Goal: Use online tool/utility: Utilize a website feature to perform a specific function

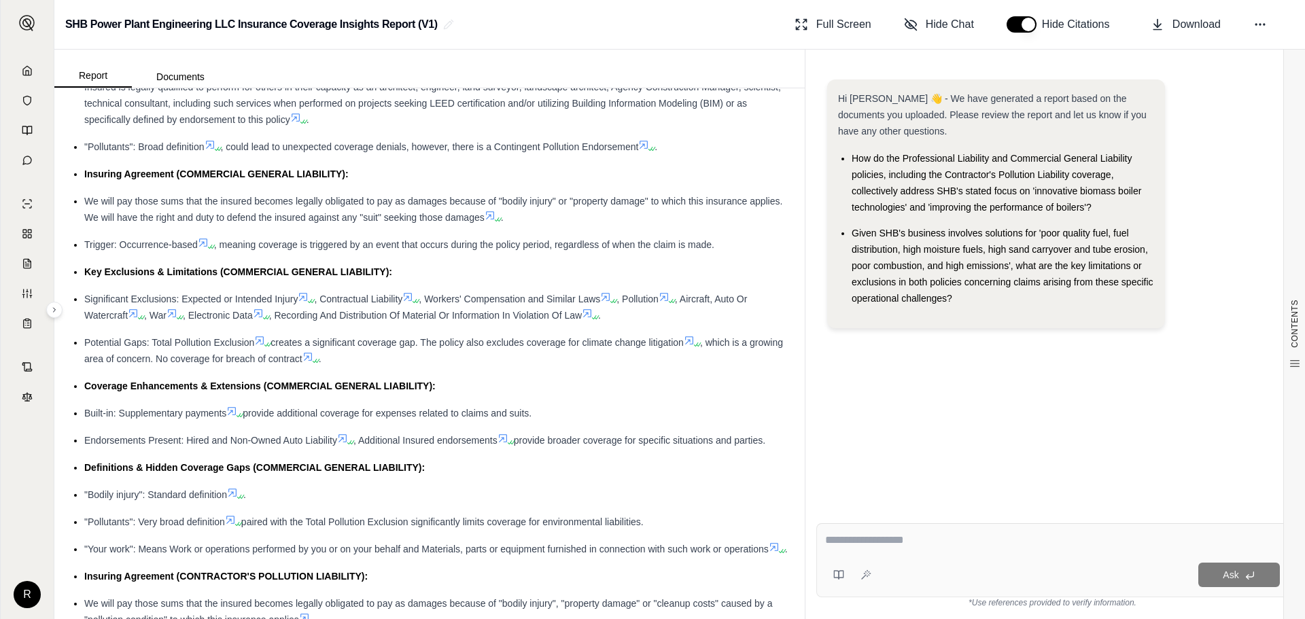
scroll to position [884, 0]
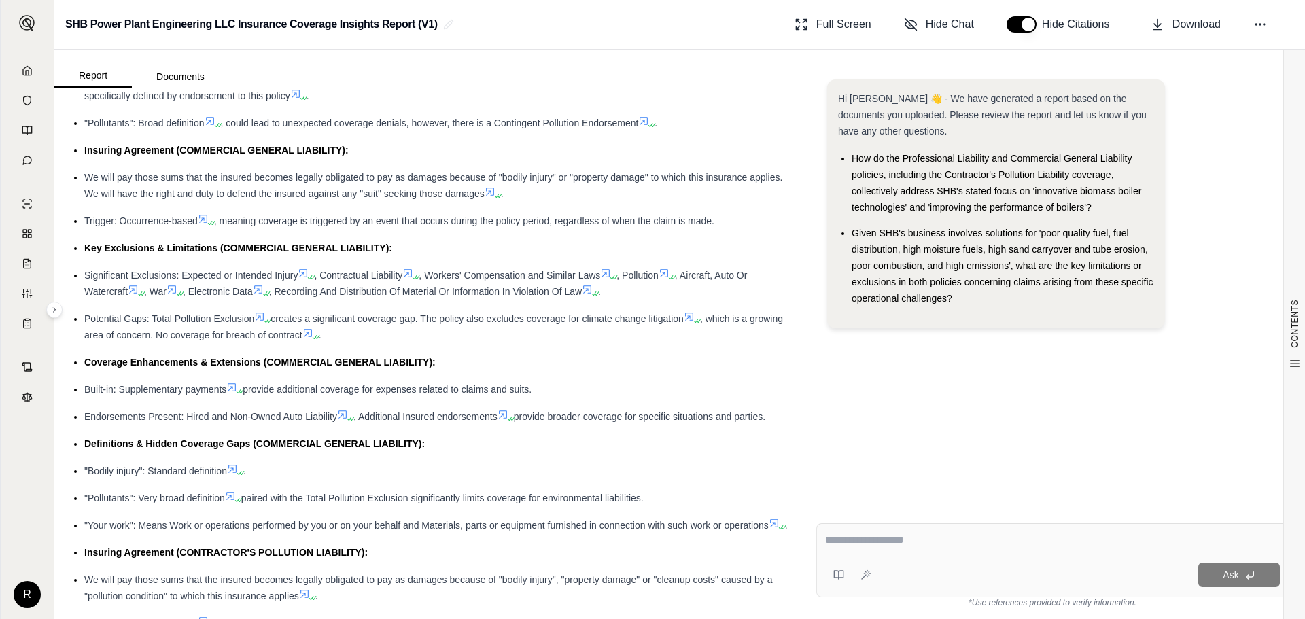
click at [308, 279] on icon at bounding box center [303, 273] width 11 height 11
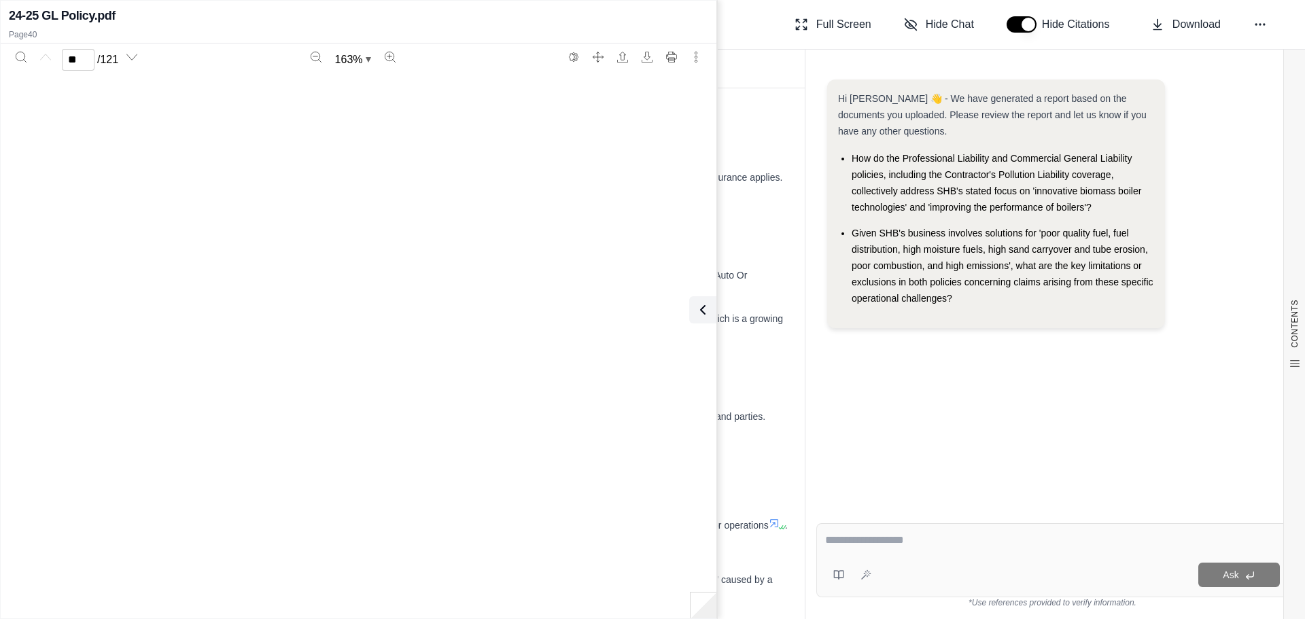
type input "**"
click at [812, 388] on div "Hi [PERSON_NAME] 👋 - We have generated a report based on the documents you uplo…" at bounding box center [1052, 285] width 494 height 455
click at [774, 28] on div "SHB Power Plant Engineering LLC Insurance Coverage Insights Report (V1) Full Sc…" at bounding box center [679, 25] width 1251 height 50
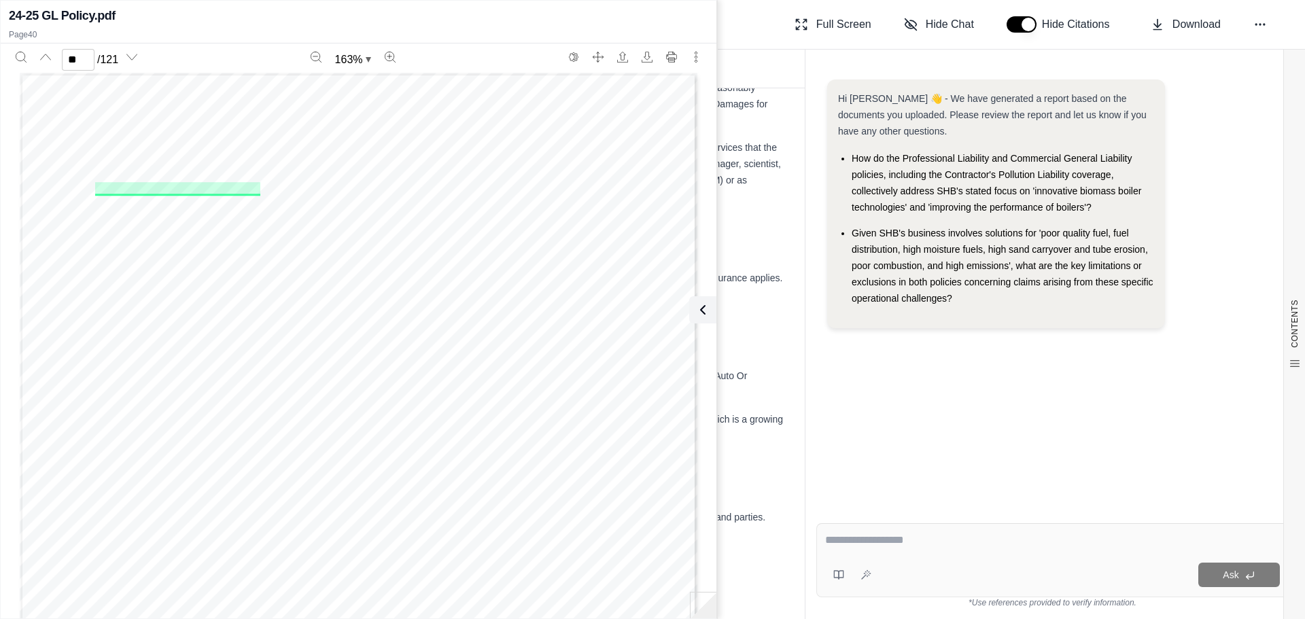
scroll to position [748, 0]
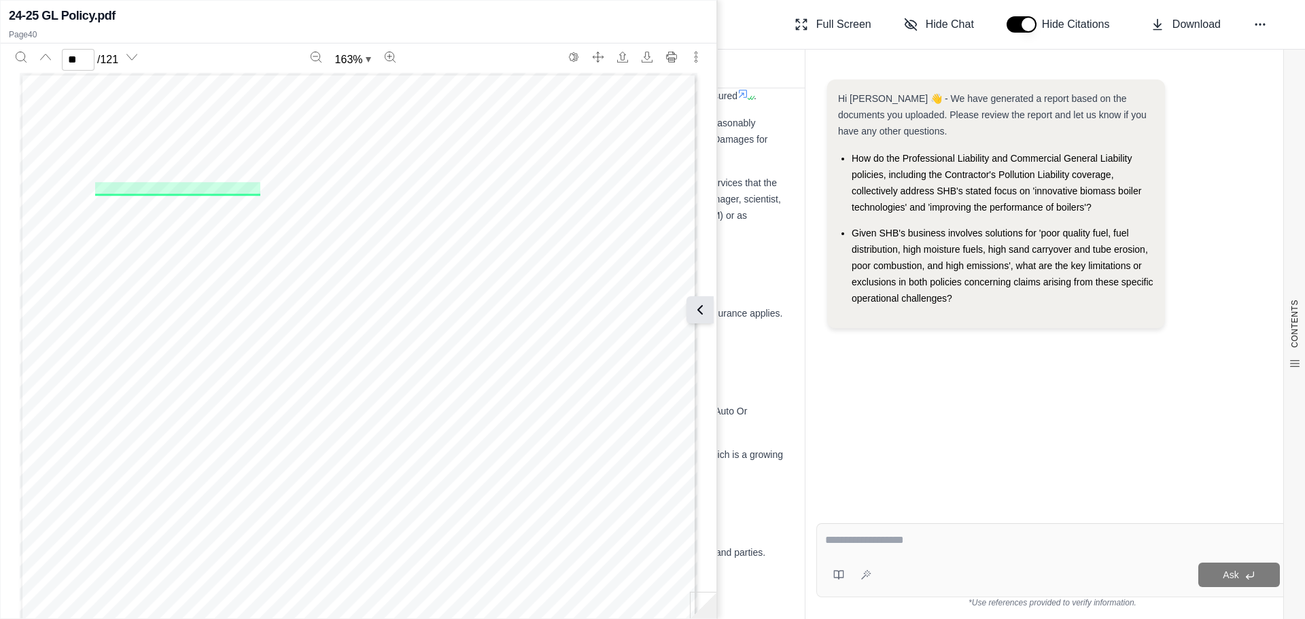
click at [696, 309] on icon at bounding box center [700, 310] width 16 height 16
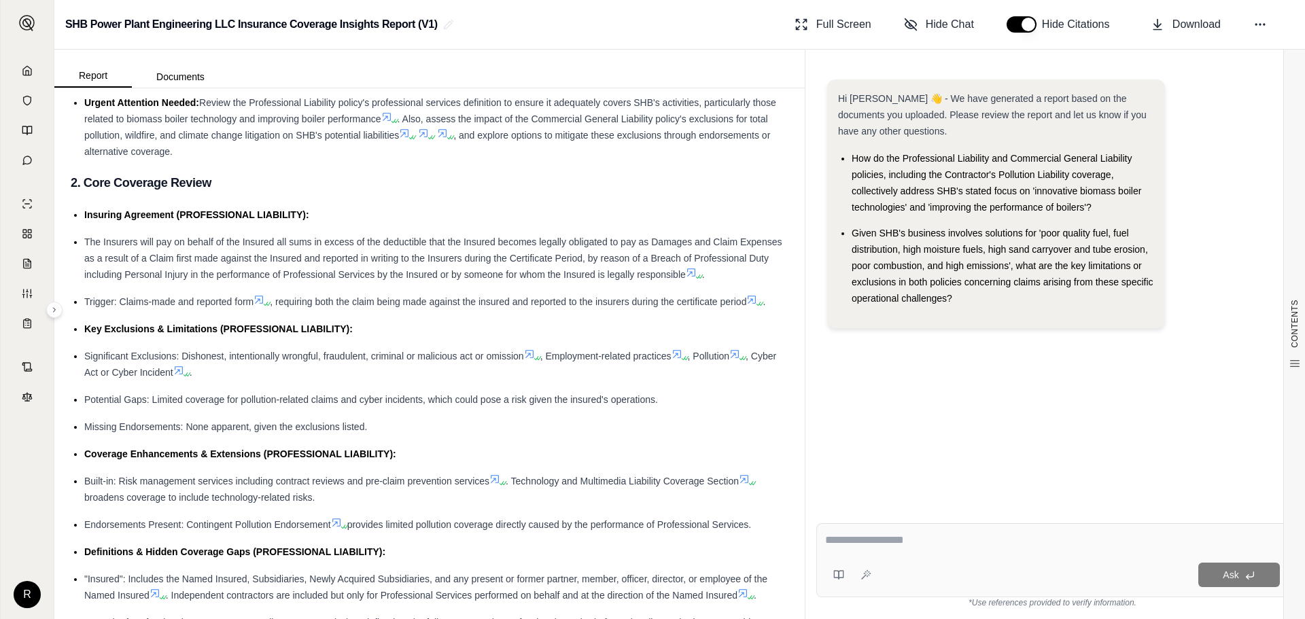
scroll to position [272, 0]
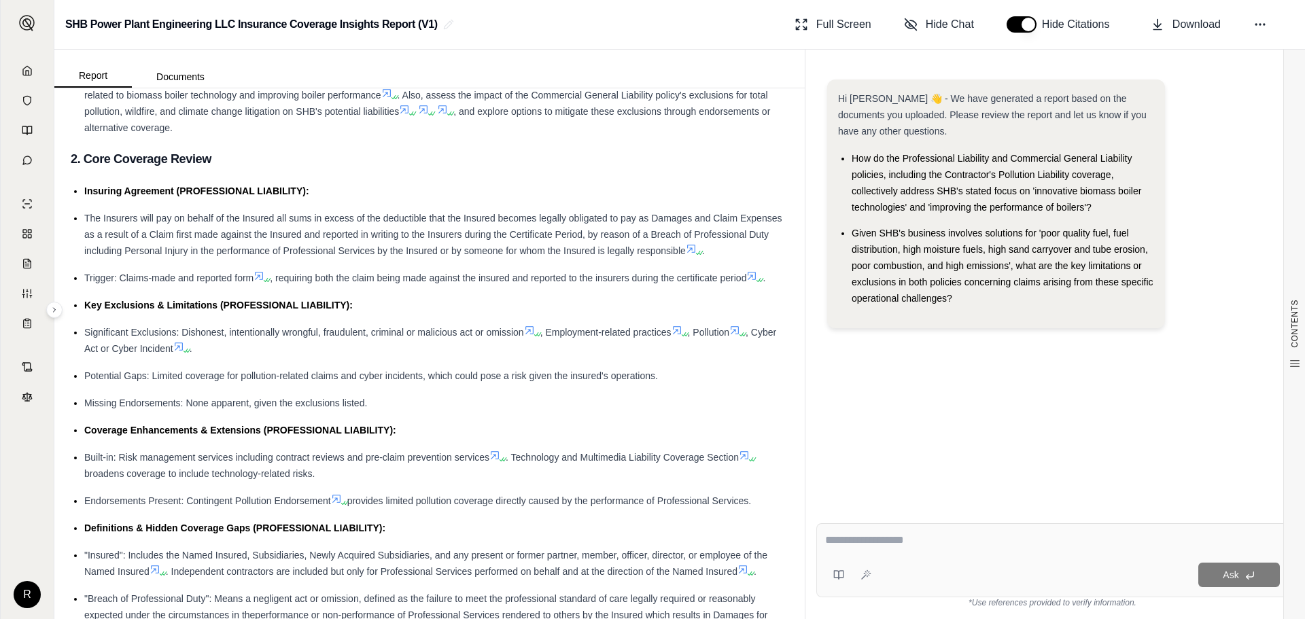
click at [740, 336] on icon at bounding box center [734, 330] width 11 height 11
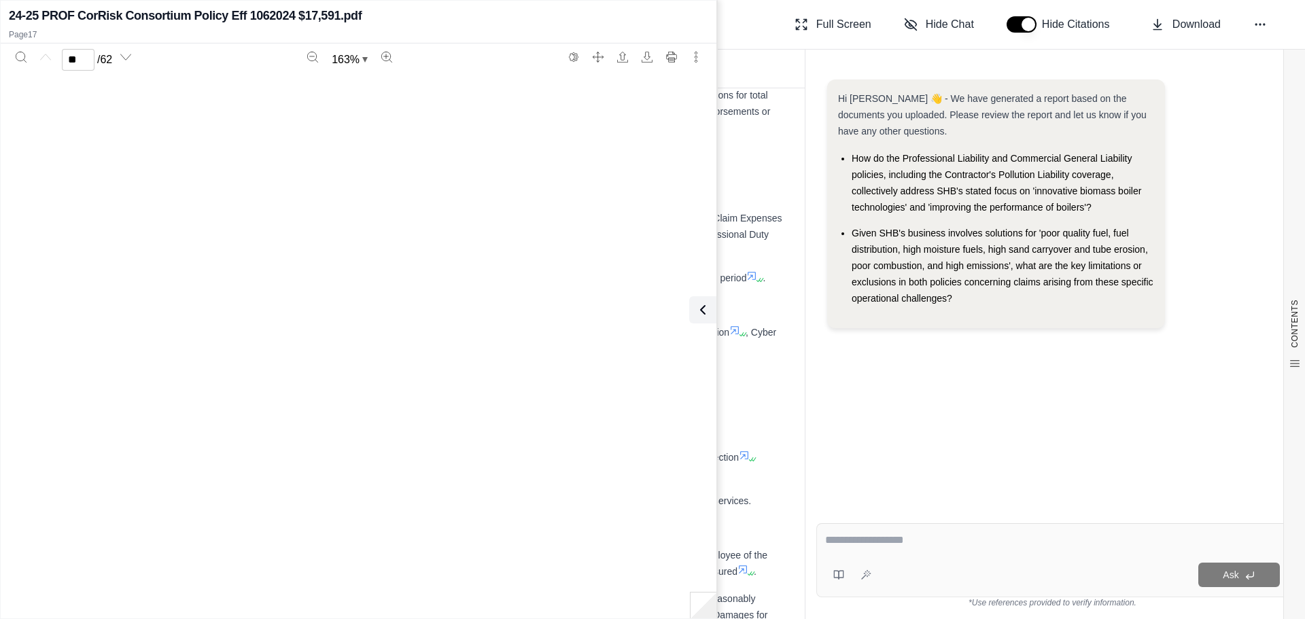
type input "**"
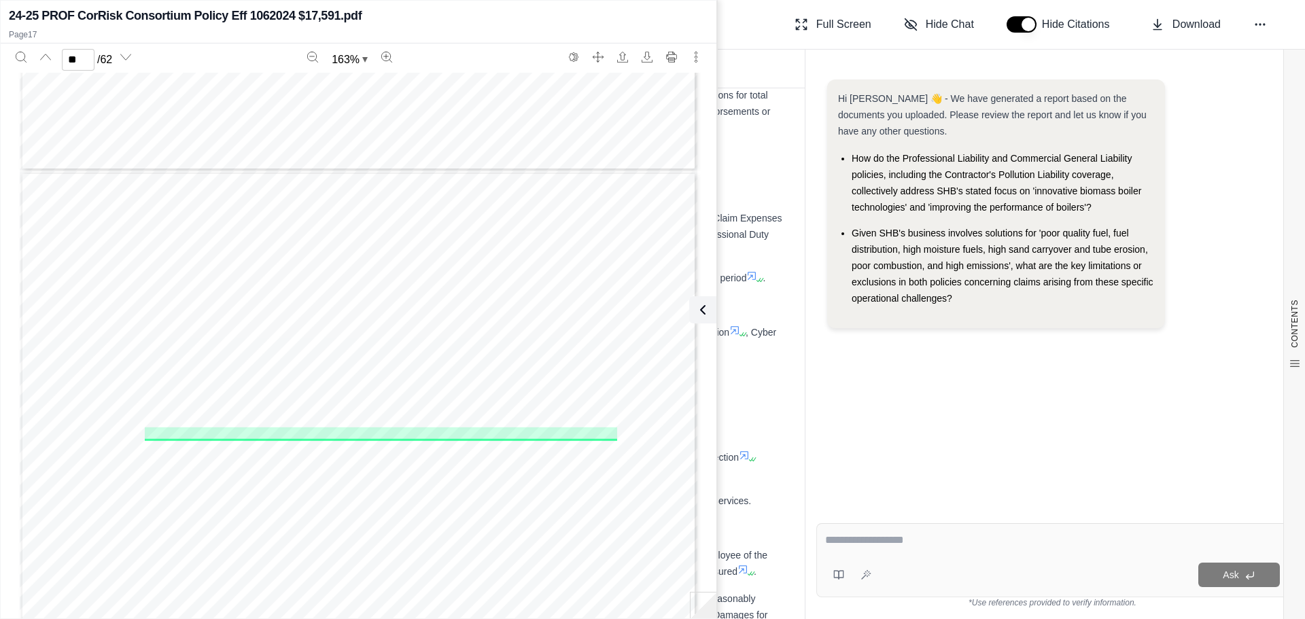
scroll to position [13895, 0]
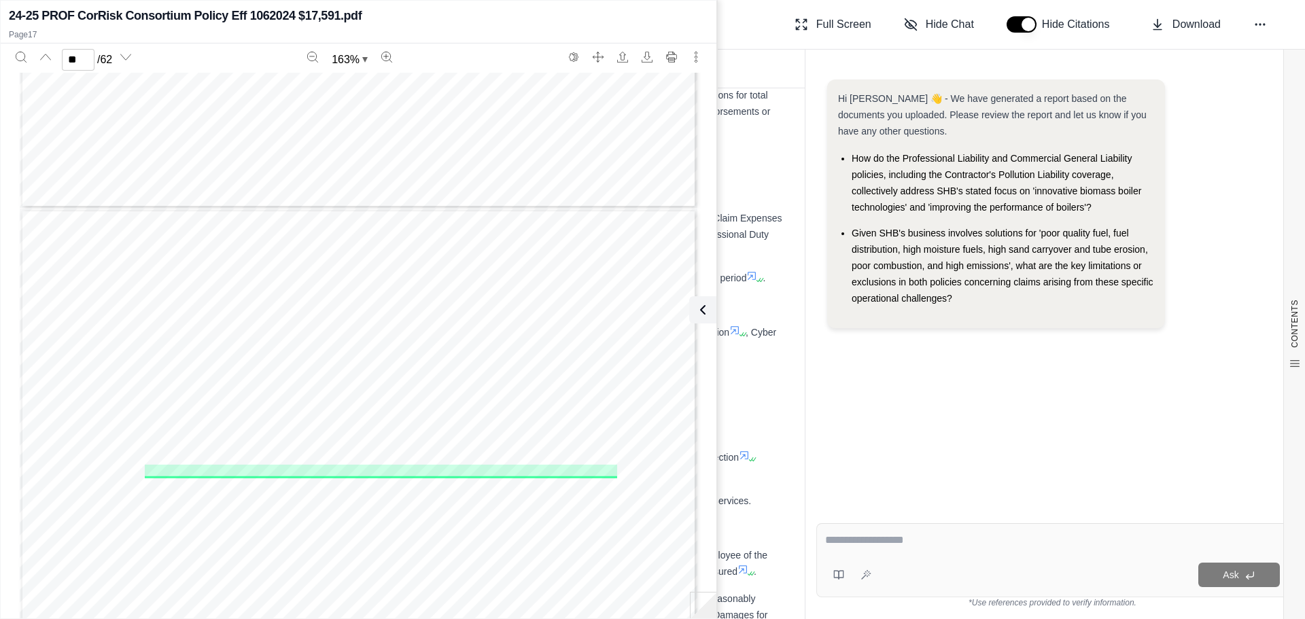
click at [709, 305] on button at bounding box center [702, 309] width 27 height 27
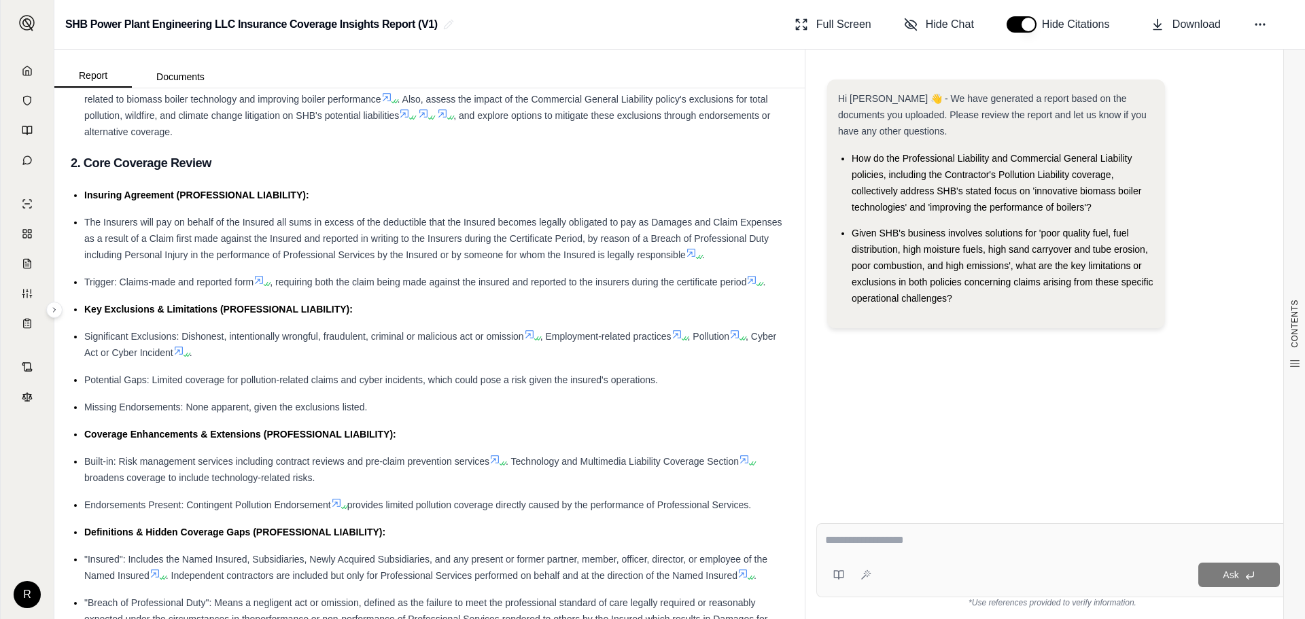
scroll to position [0, 0]
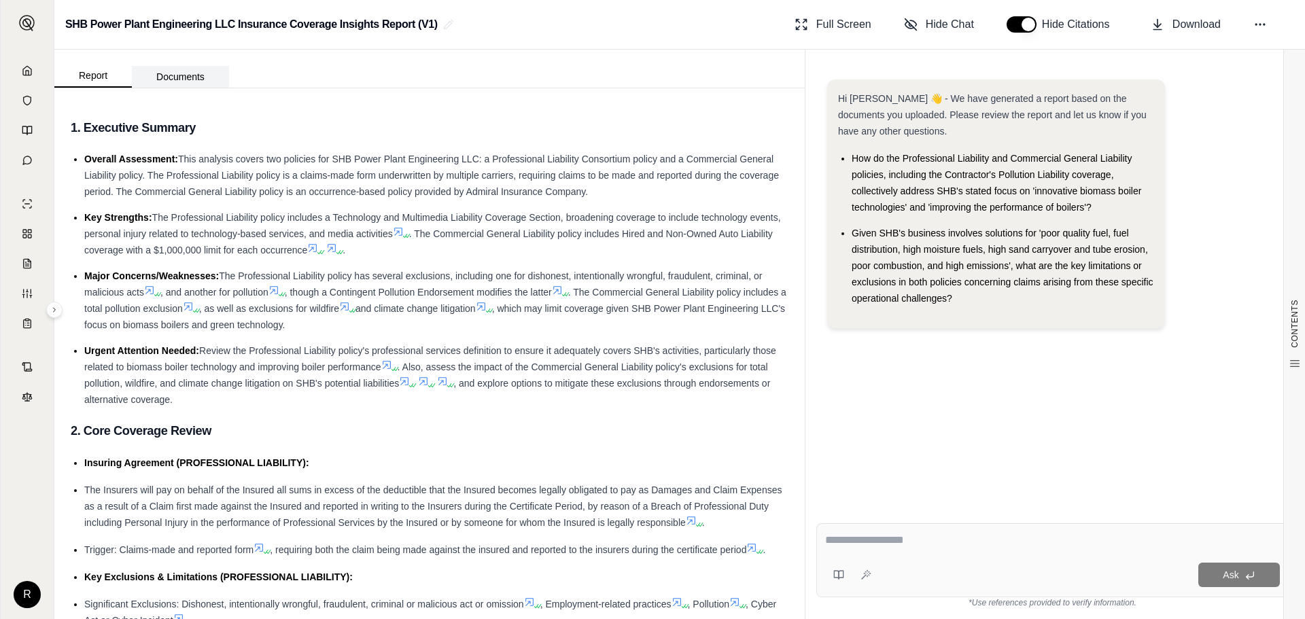
click at [172, 75] on button "Documents" at bounding box center [180, 77] width 97 height 22
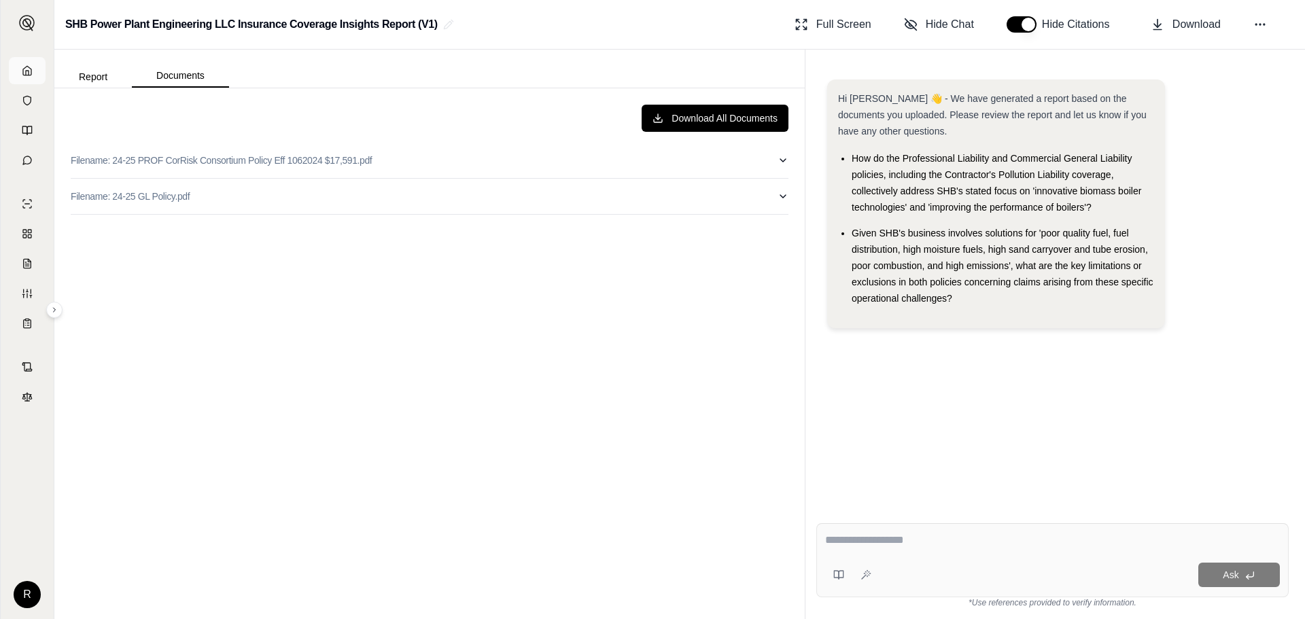
click at [17, 71] on link at bounding box center [27, 70] width 37 height 27
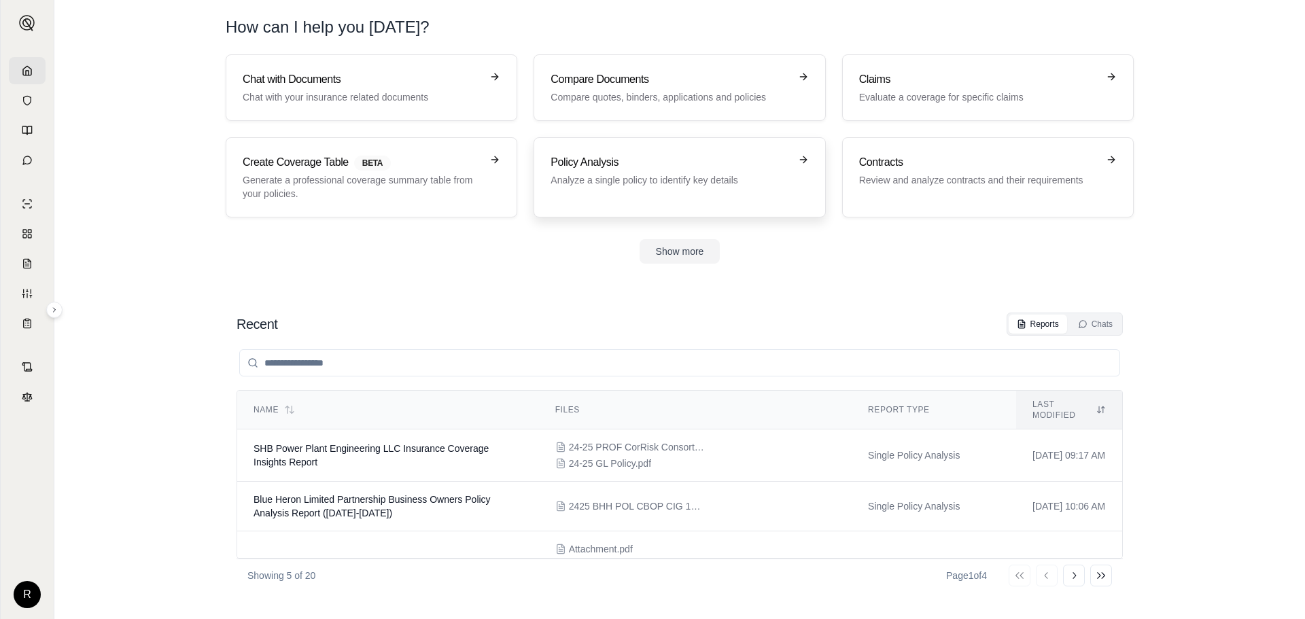
click at [610, 173] on div "Policy Analysis Analyze a single policy to identify key details" at bounding box center [670, 170] width 239 height 33
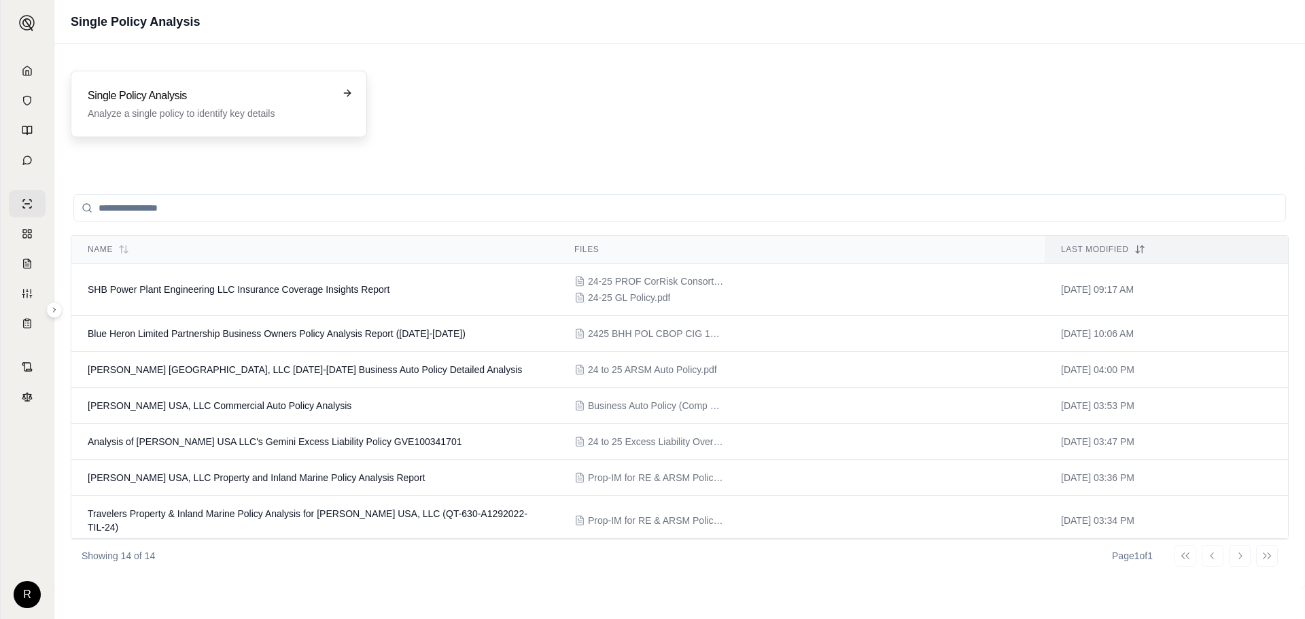
click at [231, 111] on p "Analyze a single policy to identify key details" at bounding box center [209, 114] width 243 height 14
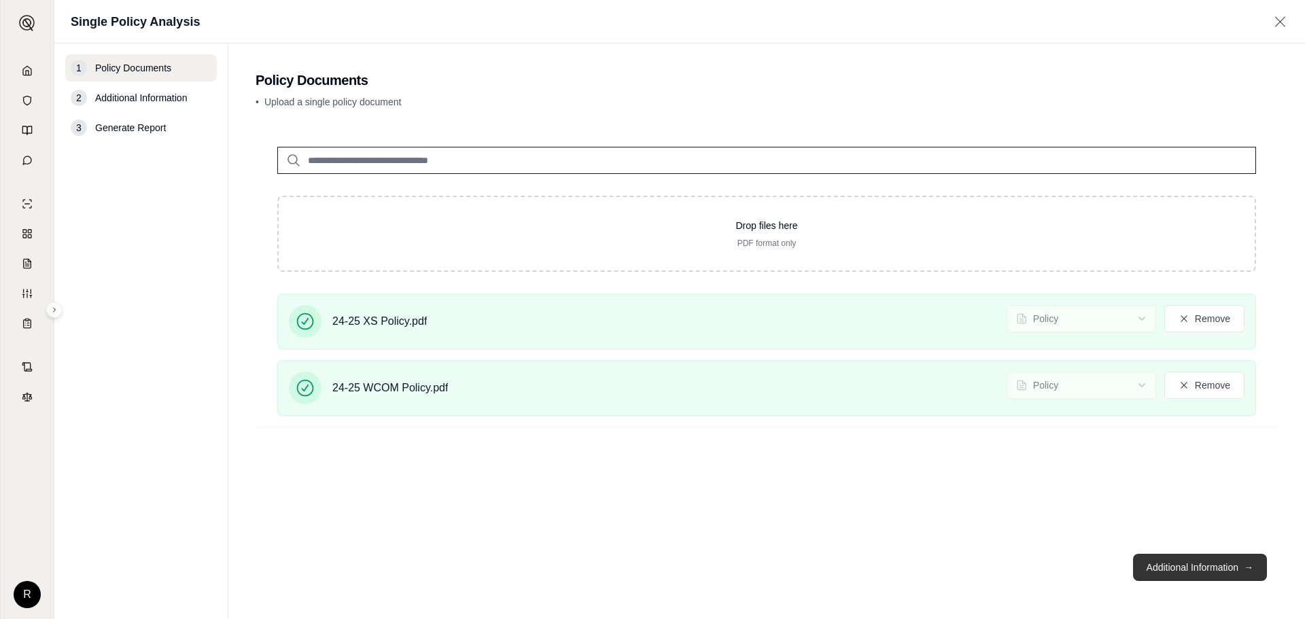
click at [1174, 566] on button "Additional Information →" at bounding box center [1200, 567] width 134 height 27
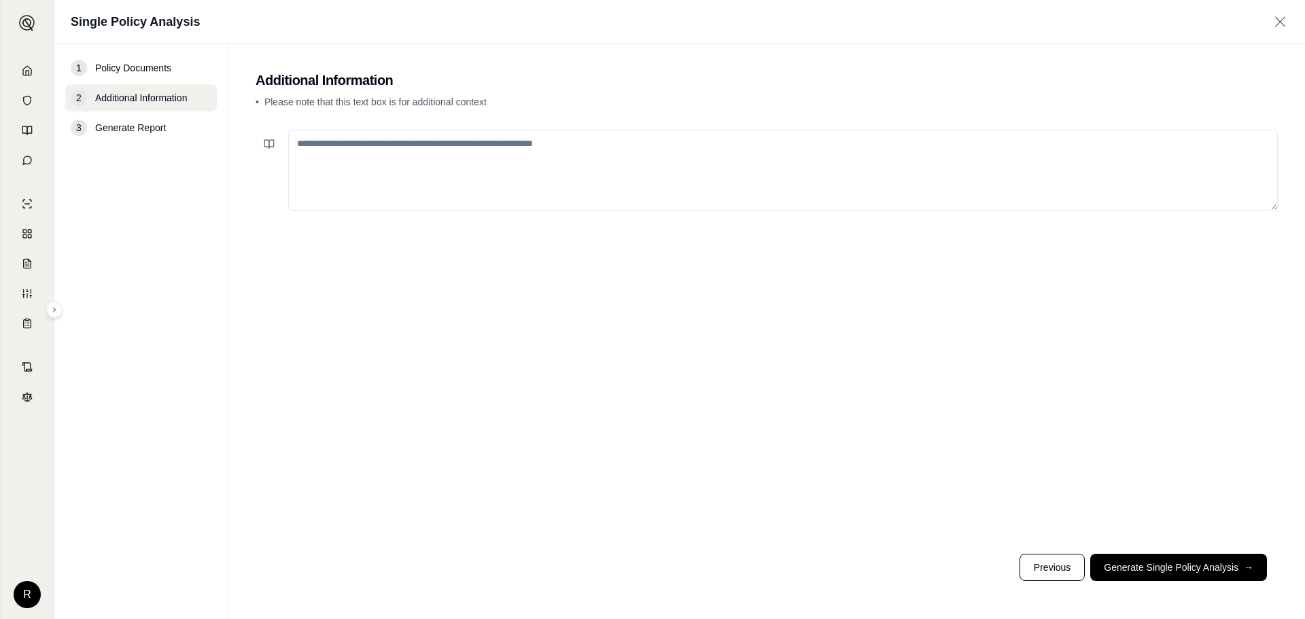
click at [551, 157] on textarea at bounding box center [783, 170] width 990 height 80
paste textarea "**********"
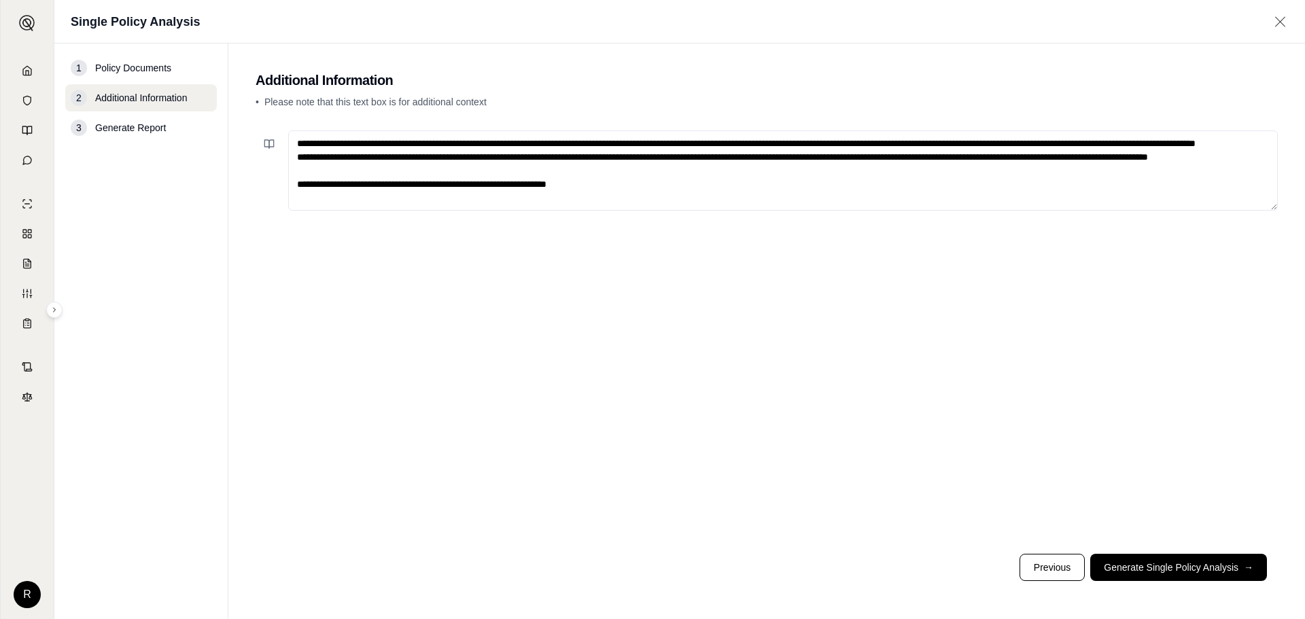
scroll to position [34, 0]
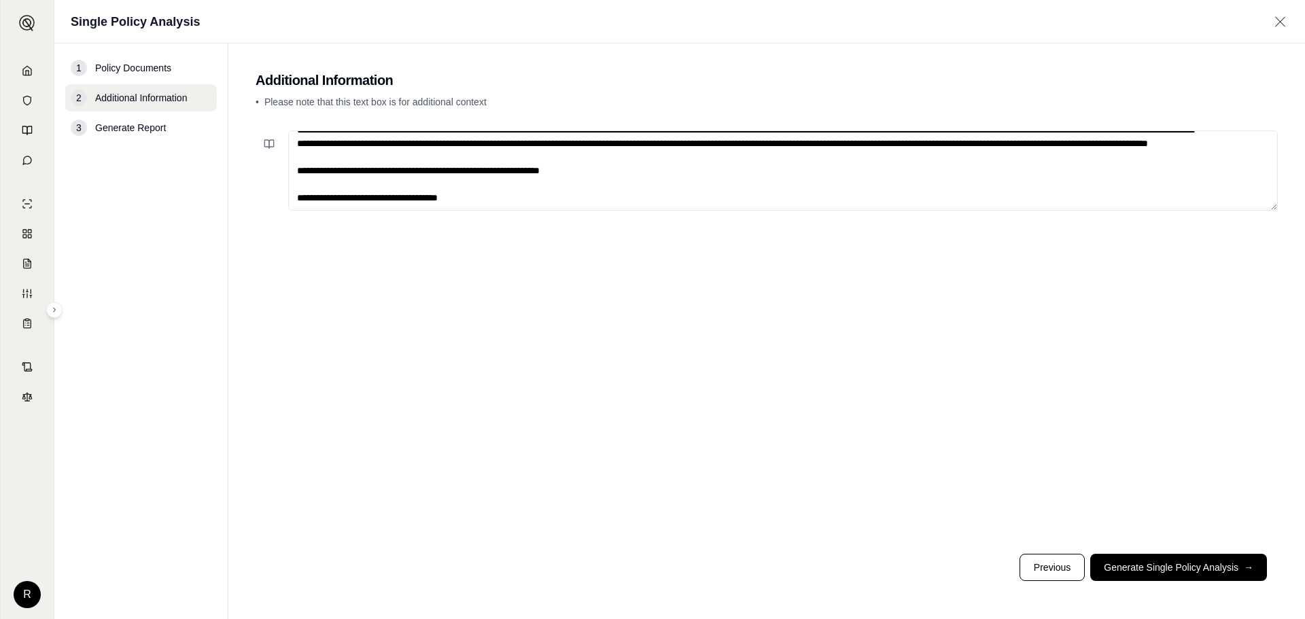
type textarea "**********"
click at [1218, 563] on button "Generate Single Policy Analysis →" at bounding box center [1178, 567] width 177 height 27
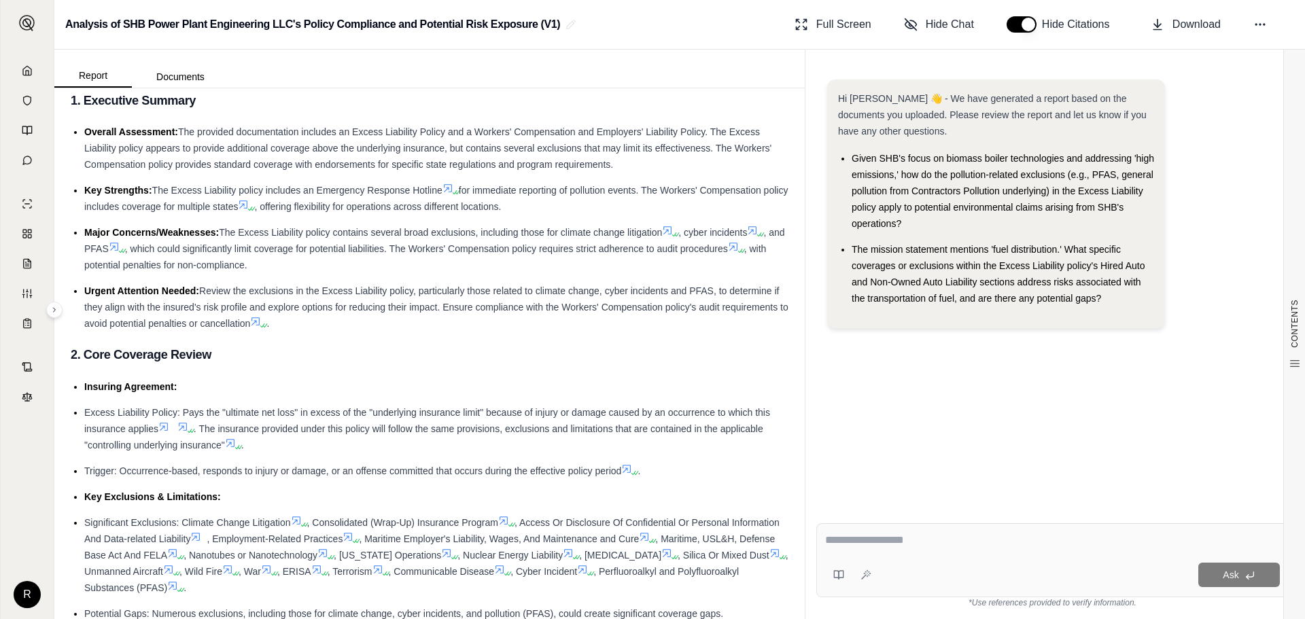
scroll to position [54, 0]
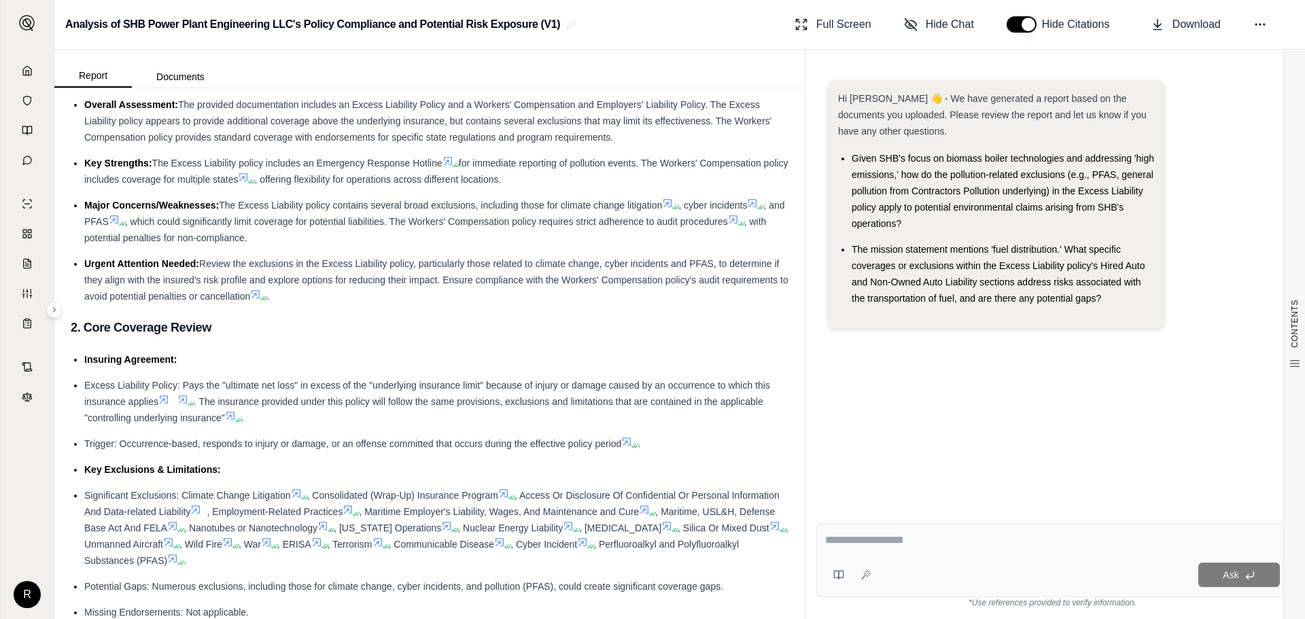
drag, startPoint x: 1295, startPoint y: 1, endPoint x: 710, endPoint y: 314, distance: 663.8
